Goal: Complete application form: Complete application form

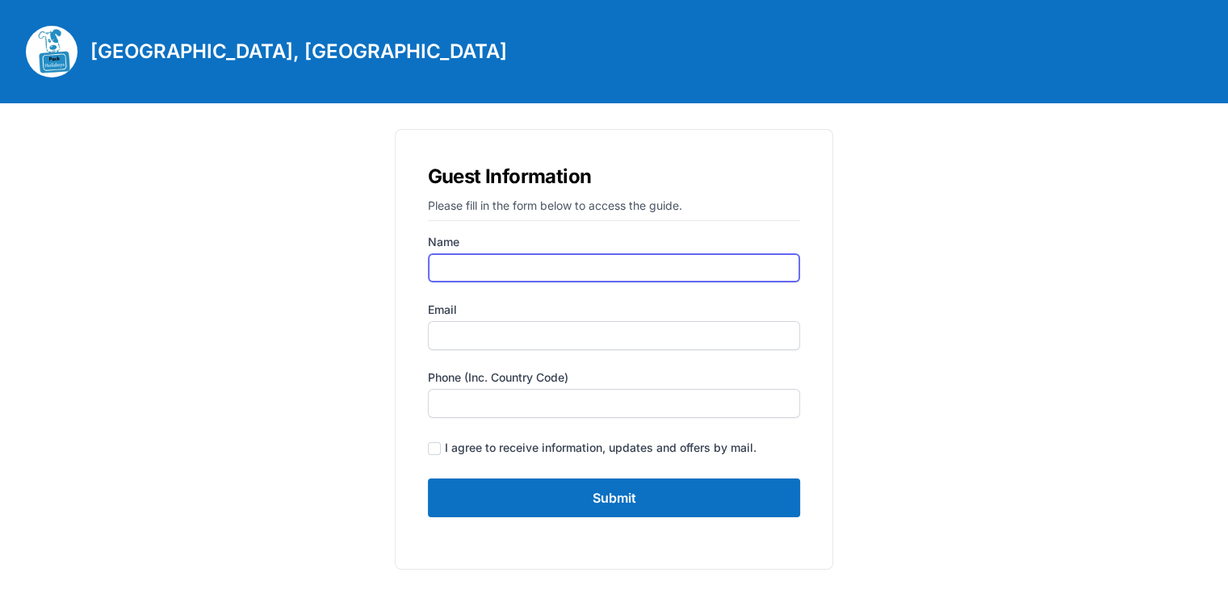
click at [659, 268] on input "Name" at bounding box center [614, 267] width 373 height 29
type input "[PERSON_NAME]"
type input "[EMAIL_ADDRESS][DOMAIN_NAME]"
type input "07733400038"
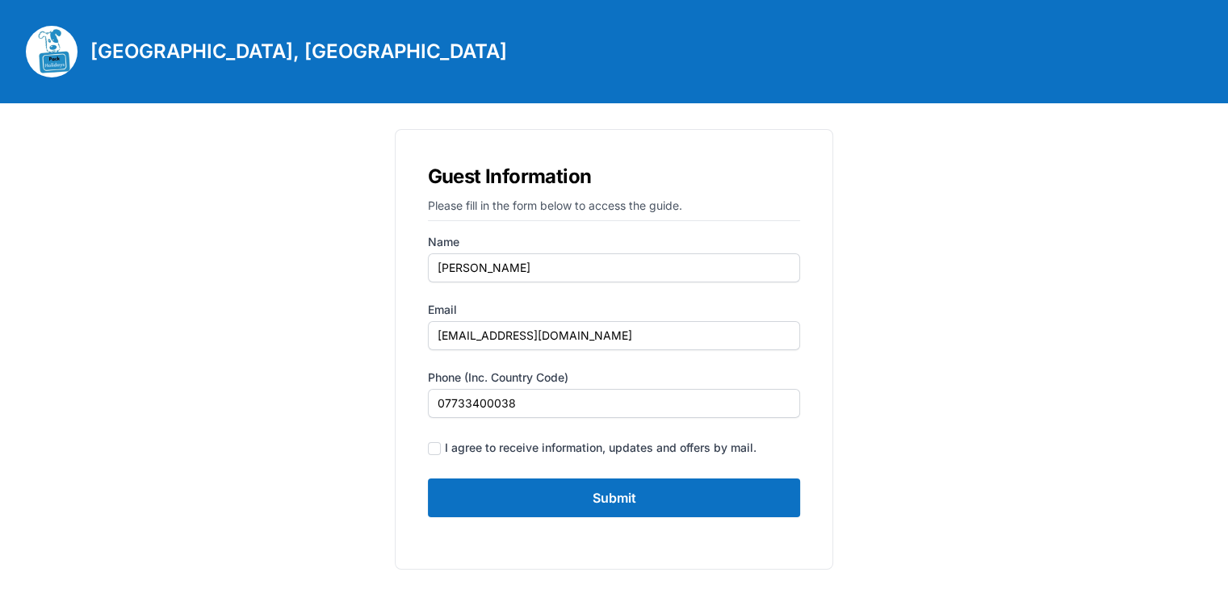
click at [440, 446] on div "I agree to receive information, updates and offers by mail." at bounding box center [614, 448] width 373 height 22
click at [429, 443] on input "checkbox" at bounding box center [434, 448] width 13 height 13
checkbox input "true"
click at [518, 498] on input "Submit" at bounding box center [614, 498] width 373 height 39
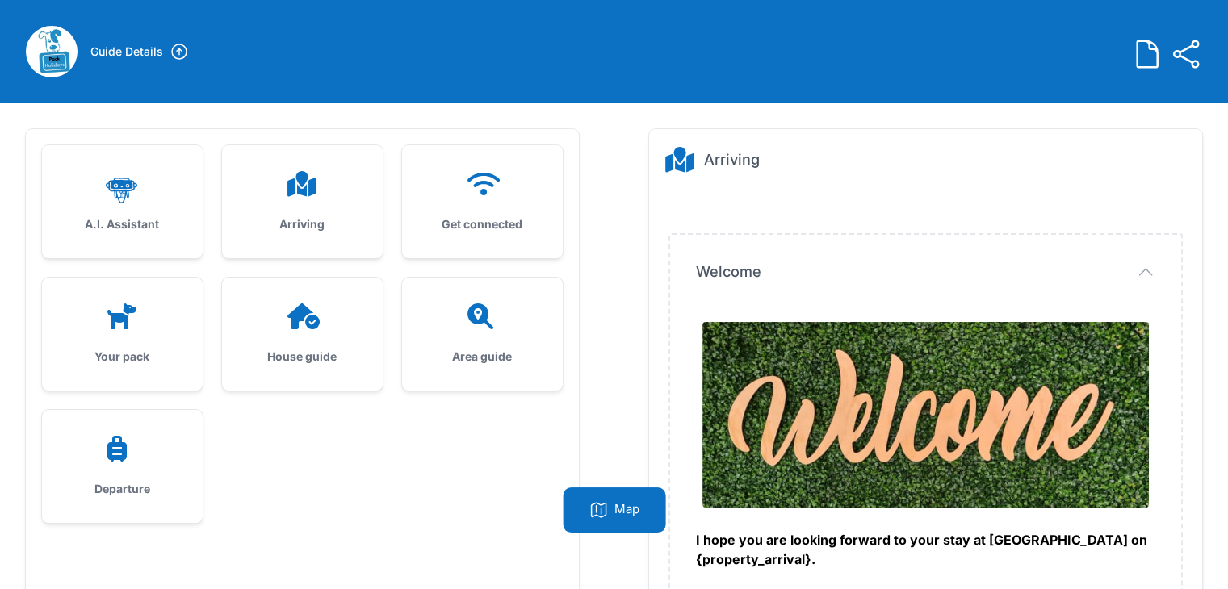
click at [148, 326] on div at bounding box center [122, 316] width 109 height 26
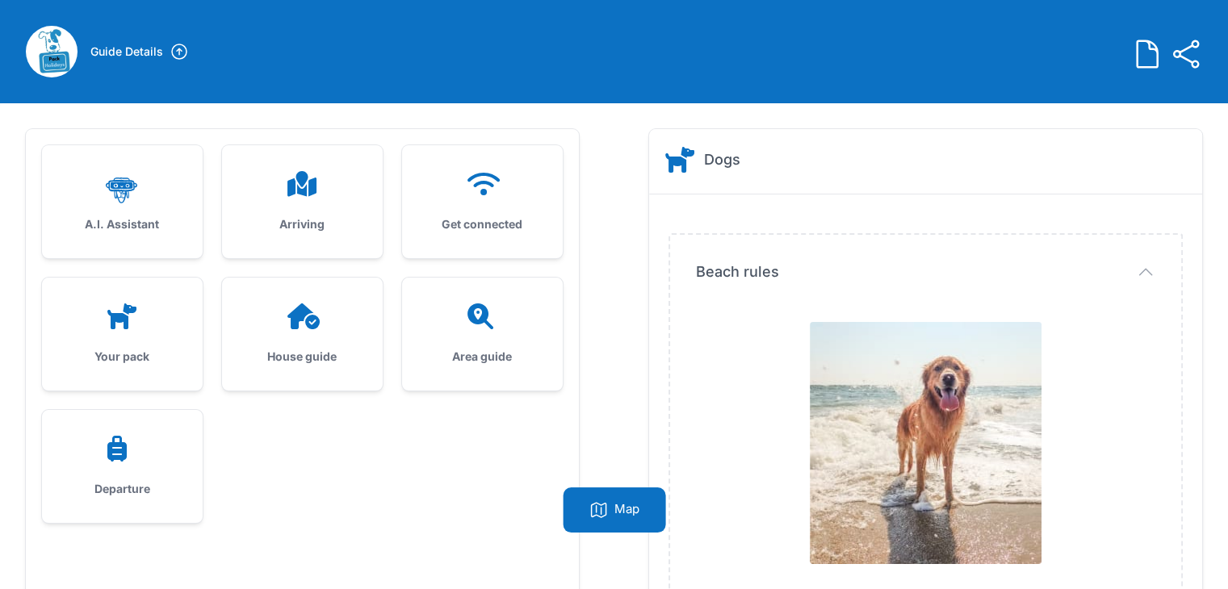
click at [316, 340] on div "House guide" at bounding box center [302, 334] width 161 height 113
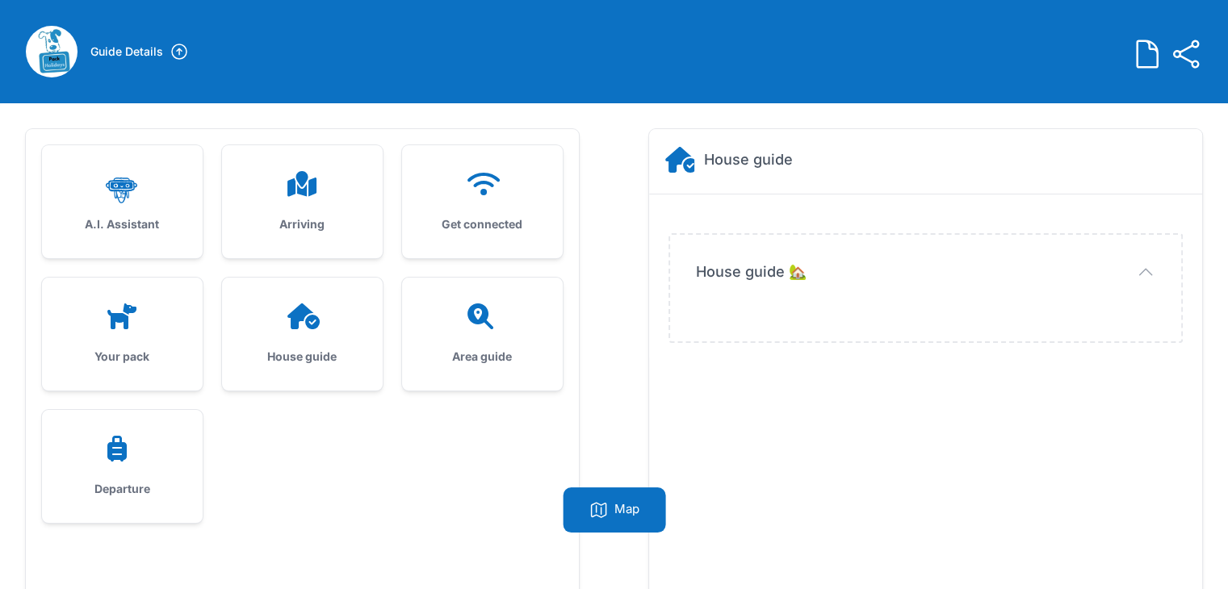
click at [329, 208] on div "Arriving" at bounding box center [302, 201] width 161 height 113
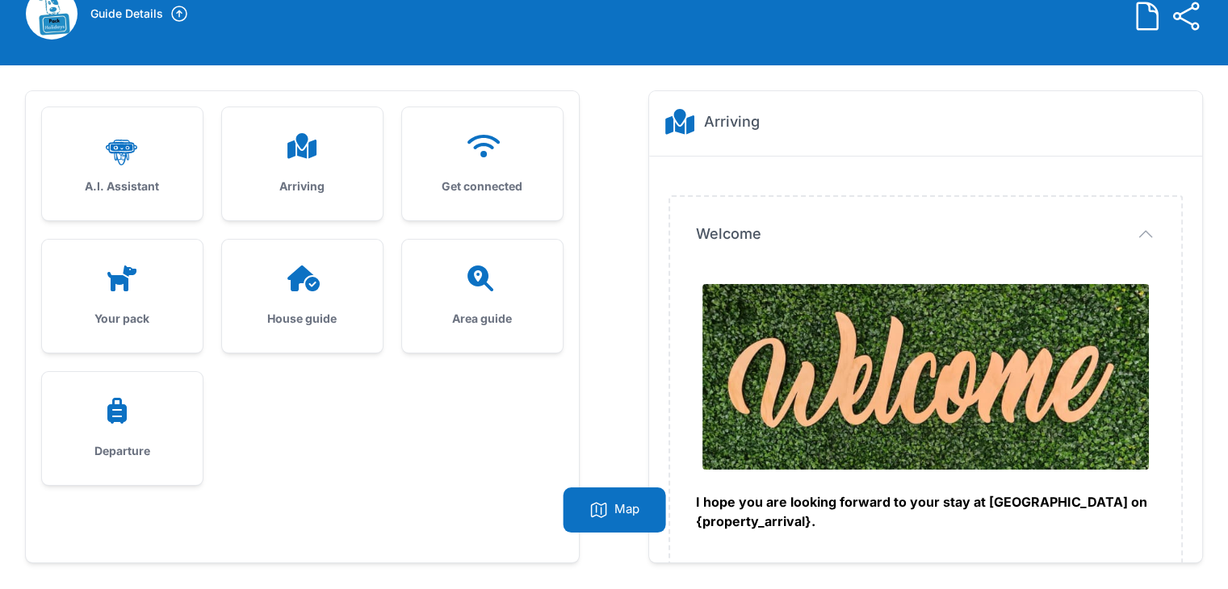
scroll to position [103, 0]
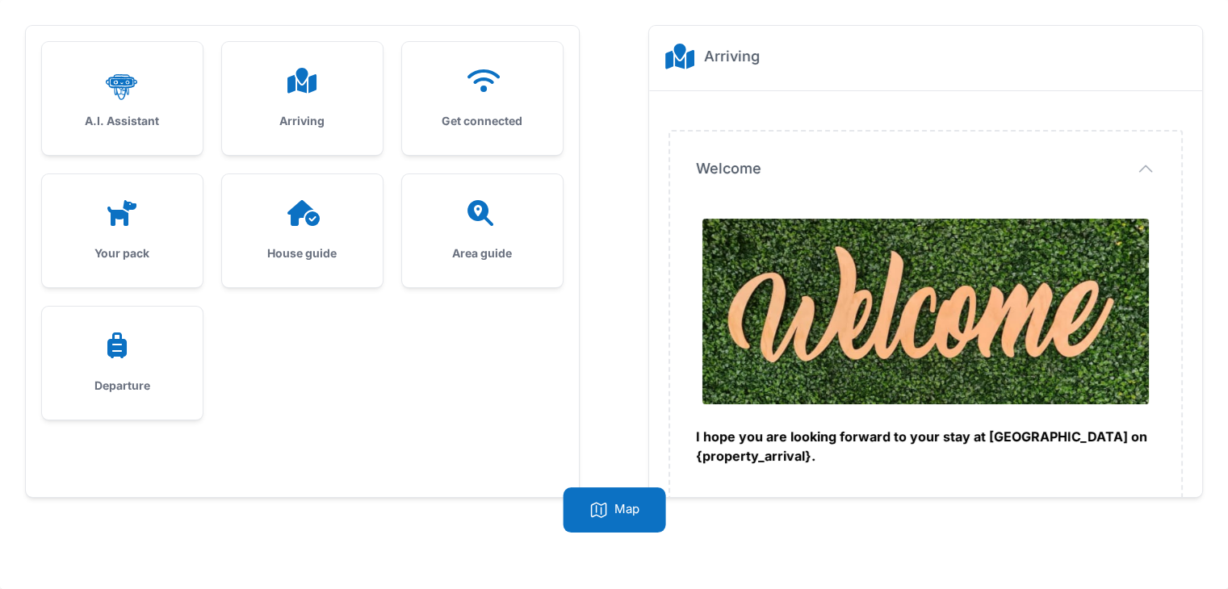
click at [314, 246] on h3 "House guide" at bounding box center [302, 253] width 109 height 16
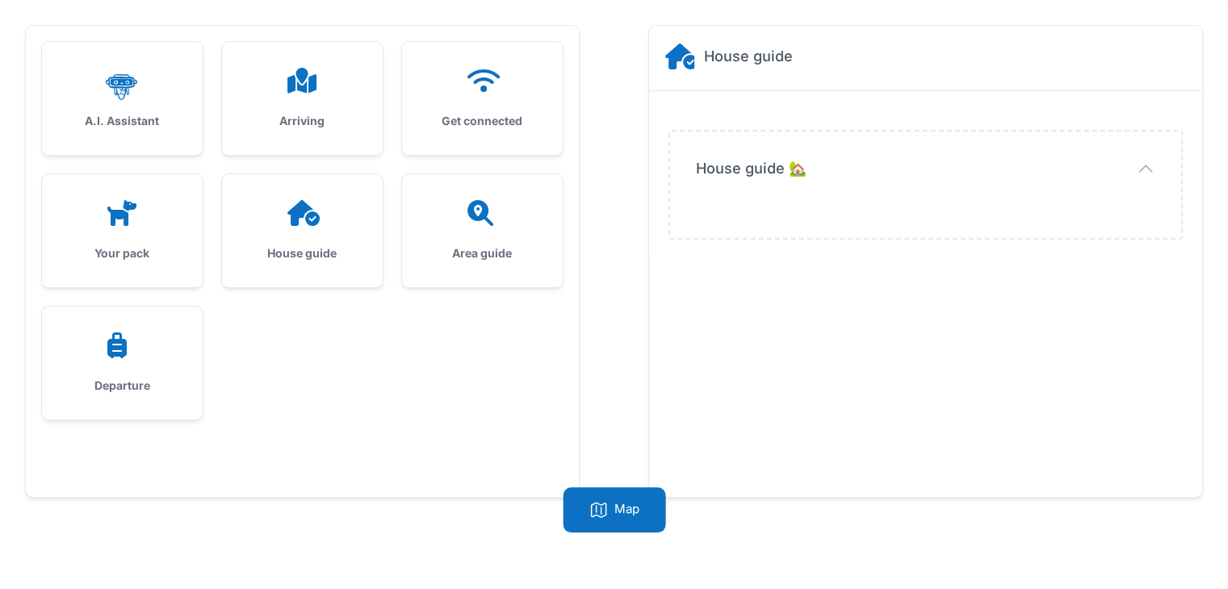
click at [458, 207] on div at bounding box center [482, 213] width 109 height 26
